Goal: Transaction & Acquisition: Purchase product/service

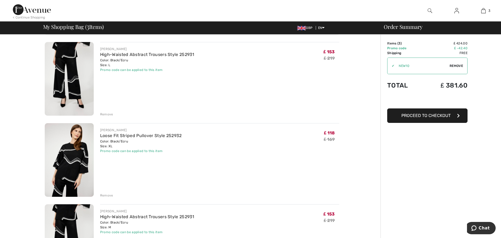
scroll to position [27, 0]
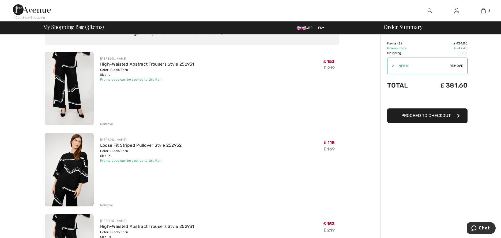
click at [106, 205] on div "Remove" at bounding box center [106, 205] width 13 height 5
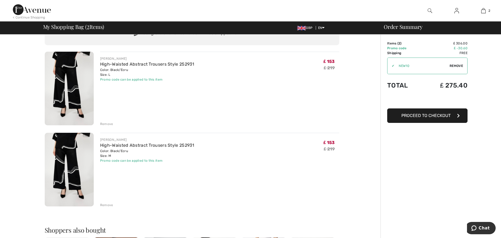
click at [109, 123] on div "Remove" at bounding box center [106, 124] width 13 height 5
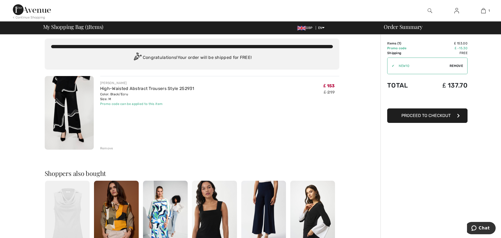
scroll to position [0, 0]
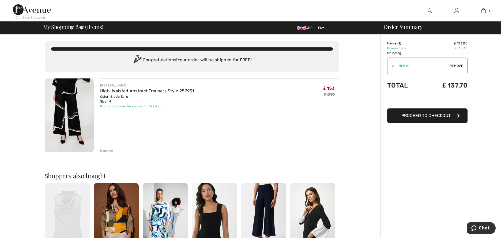
click at [33, 12] on img at bounding box center [32, 9] width 38 height 11
click at [114, 91] on link "High-Waisted Abstract Trousers Style 252931" at bounding box center [147, 90] width 94 height 5
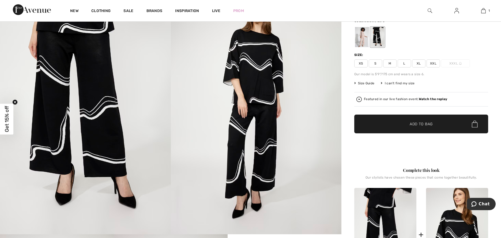
scroll to position [107, 0]
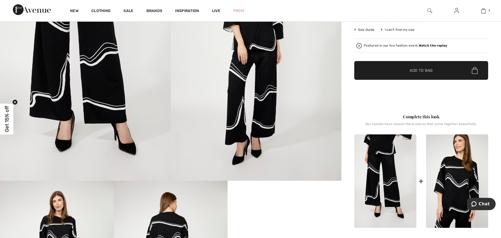
click at [461, 185] on img at bounding box center [457, 182] width 62 height 94
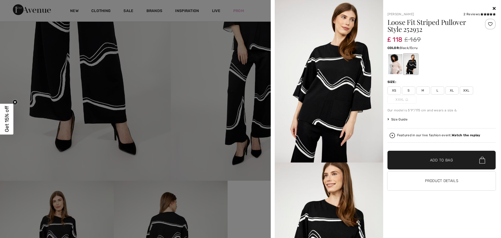
click at [424, 91] on span "M" at bounding box center [423, 91] width 13 height 8
click at [443, 166] on span "✔ Added to Bag Add to Bag" at bounding box center [442, 160] width 109 height 19
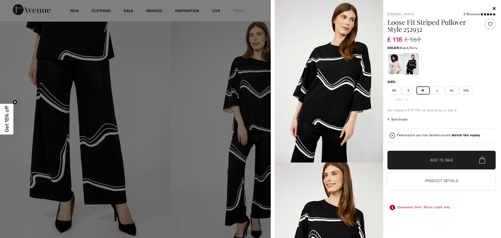
scroll to position [0, 0]
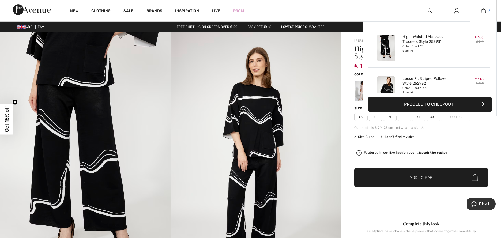
click at [482, 12] on img at bounding box center [484, 11] width 5 height 6
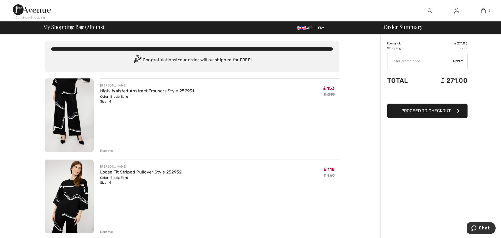
type input "NEW10"
type input "NEW15"
type input "FREEXPRESS"
type input "MAMA"
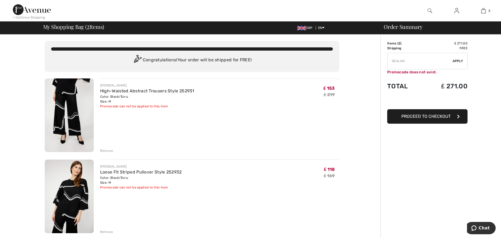
type input "FREEGIFT"
type input "LIVE10"
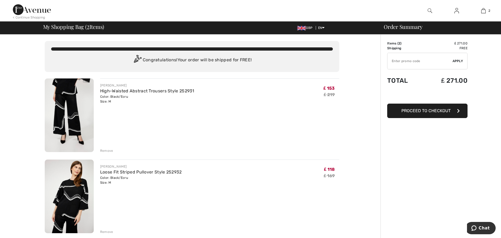
type input "FREEWALLET"
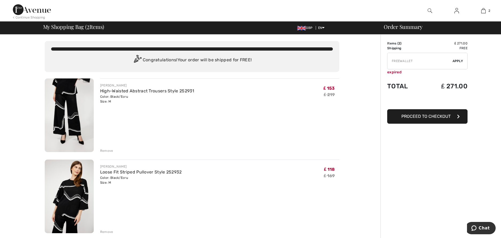
type input "NEW15"
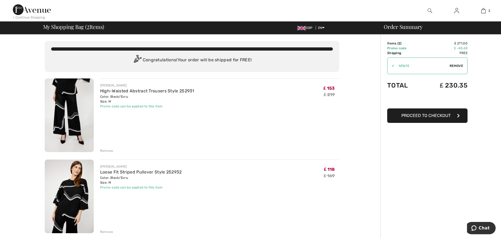
click at [429, 115] on span "Proceed to Checkout" at bounding box center [426, 115] width 49 height 5
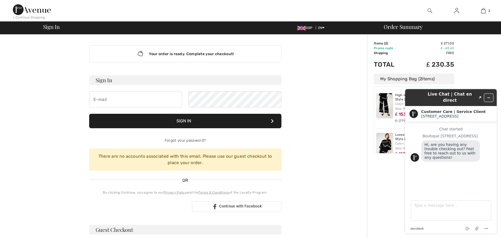
click at [489, 96] on icon "Minimize widget" at bounding box center [489, 98] width 4 height 4
click at [489, 94] on div "Order Summary Details Items ( 2 ) ₤ 271.00 Promo code ₤ -40.65 Shipping Free Ta…" at bounding box center [434, 199] width 134 height 329
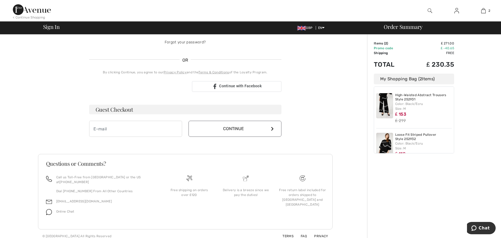
click at [386, 104] on img at bounding box center [385, 105] width 17 height 25
